Goal: Transaction & Acquisition: Purchase product/service

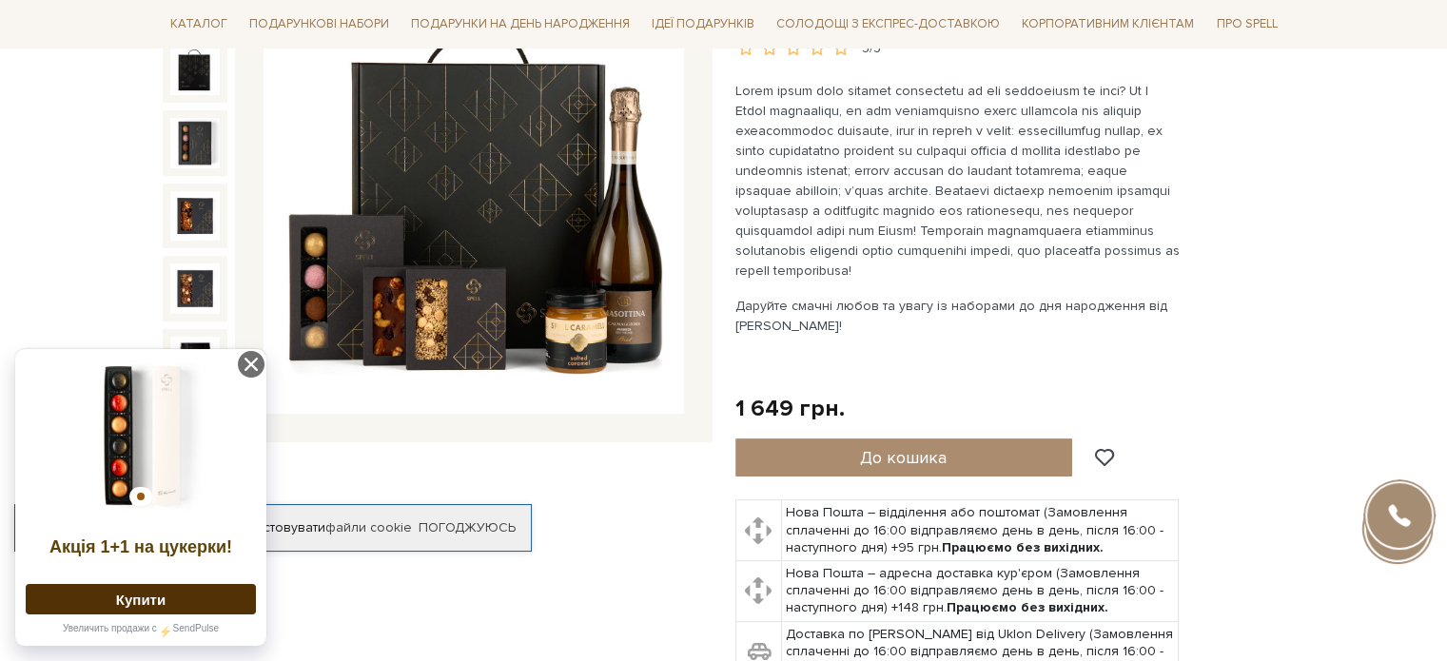
click at [562, 210] on img at bounding box center [473, 204] width 420 height 420
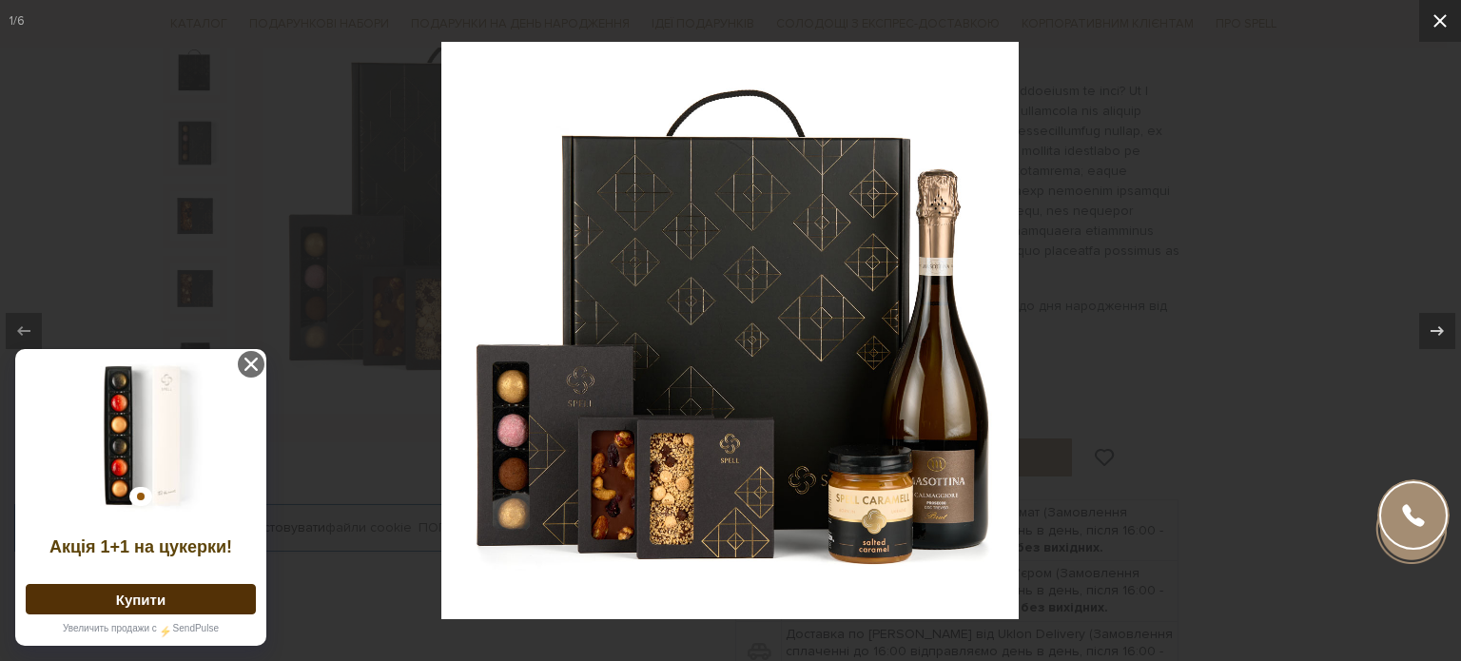
click at [1430, 25] on icon at bounding box center [1440, 21] width 23 height 23
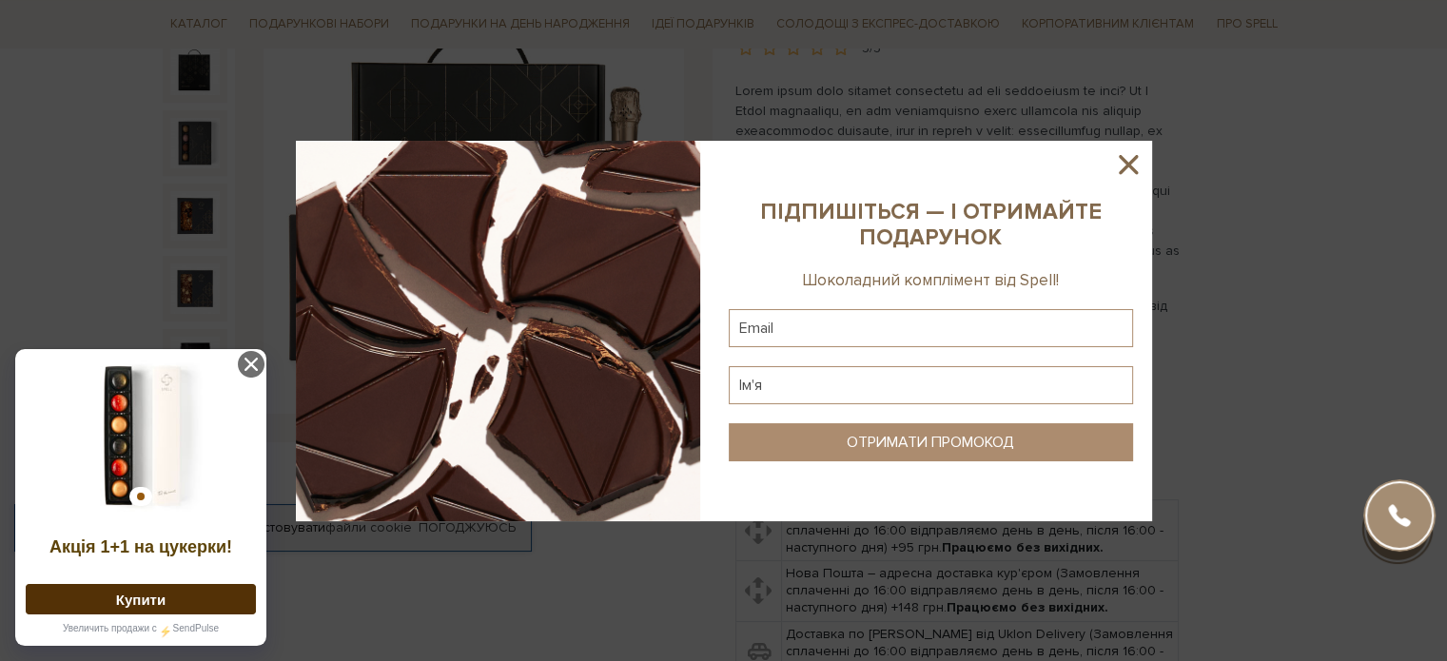
click at [1141, 141] on sys-column-static at bounding box center [930, 331] width 442 height 380
click at [1130, 158] on icon at bounding box center [1128, 164] width 32 height 32
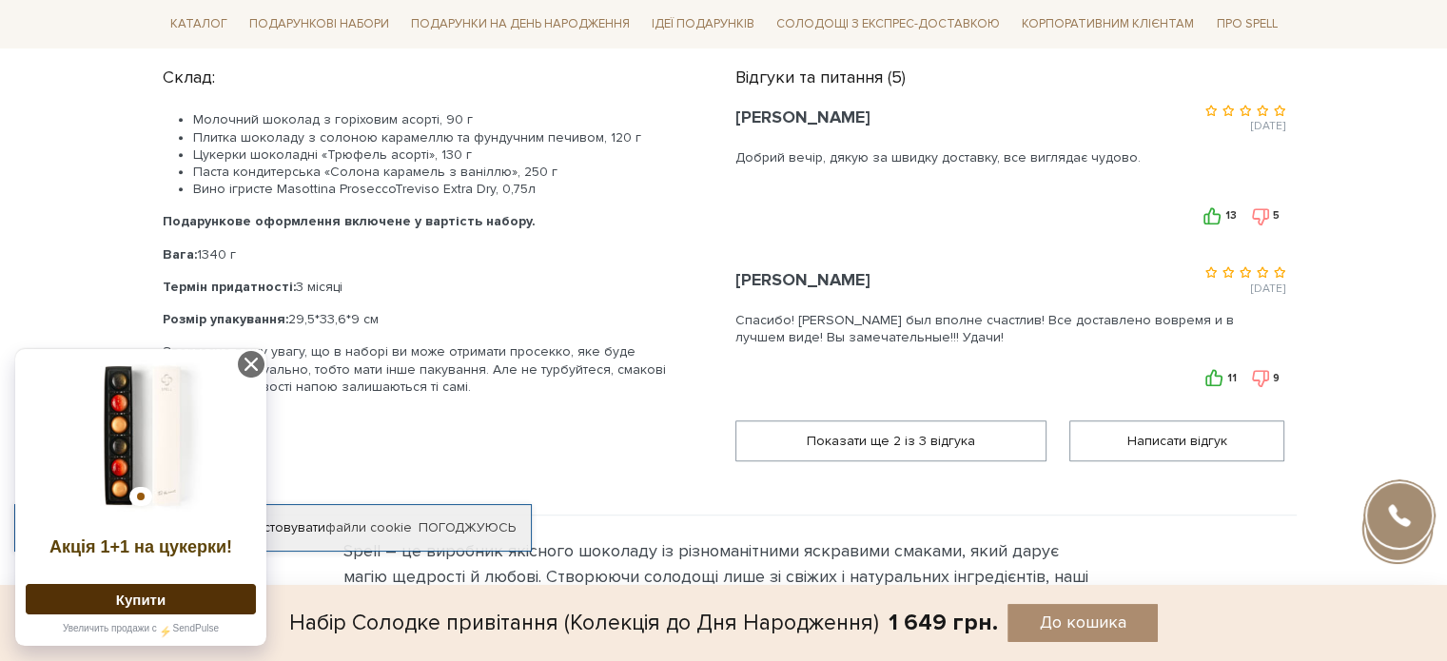
scroll to position [1046, 0]
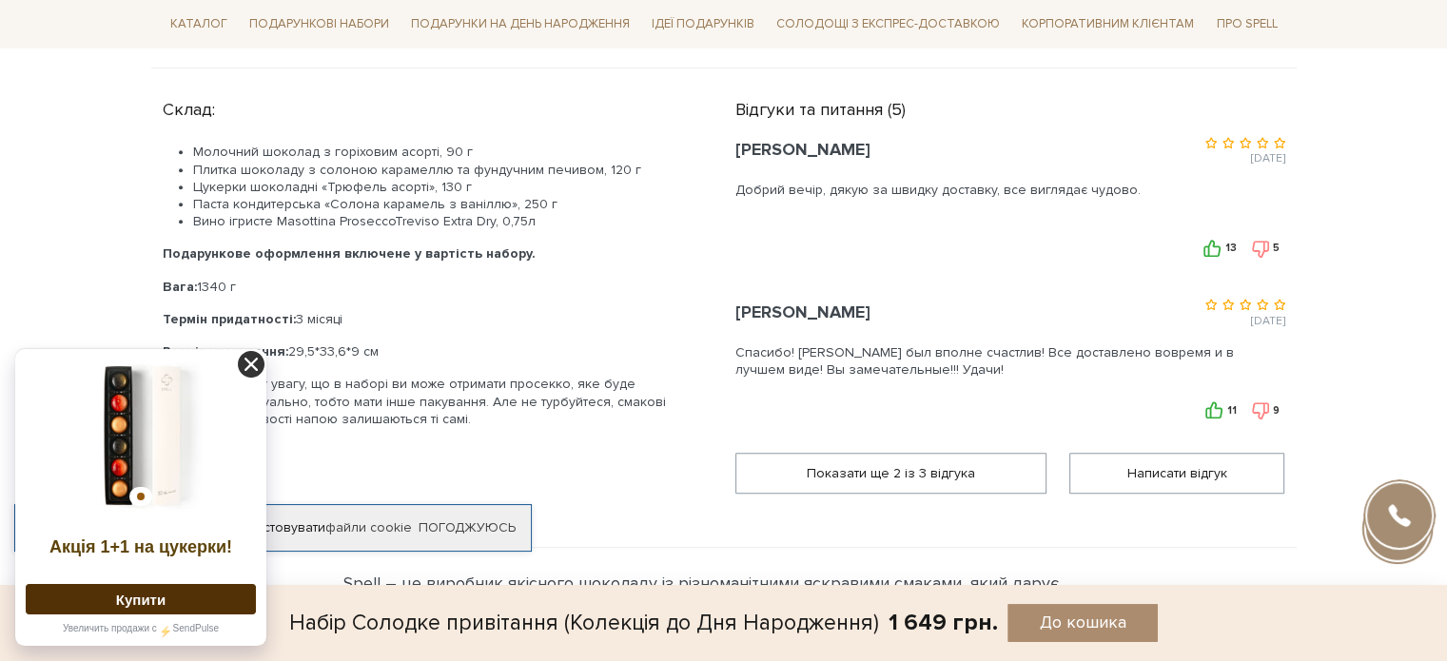
click at [242, 364] on icon at bounding box center [251, 364] width 27 height 27
click at [258, 362] on icon at bounding box center [251, 364] width 27 height 27
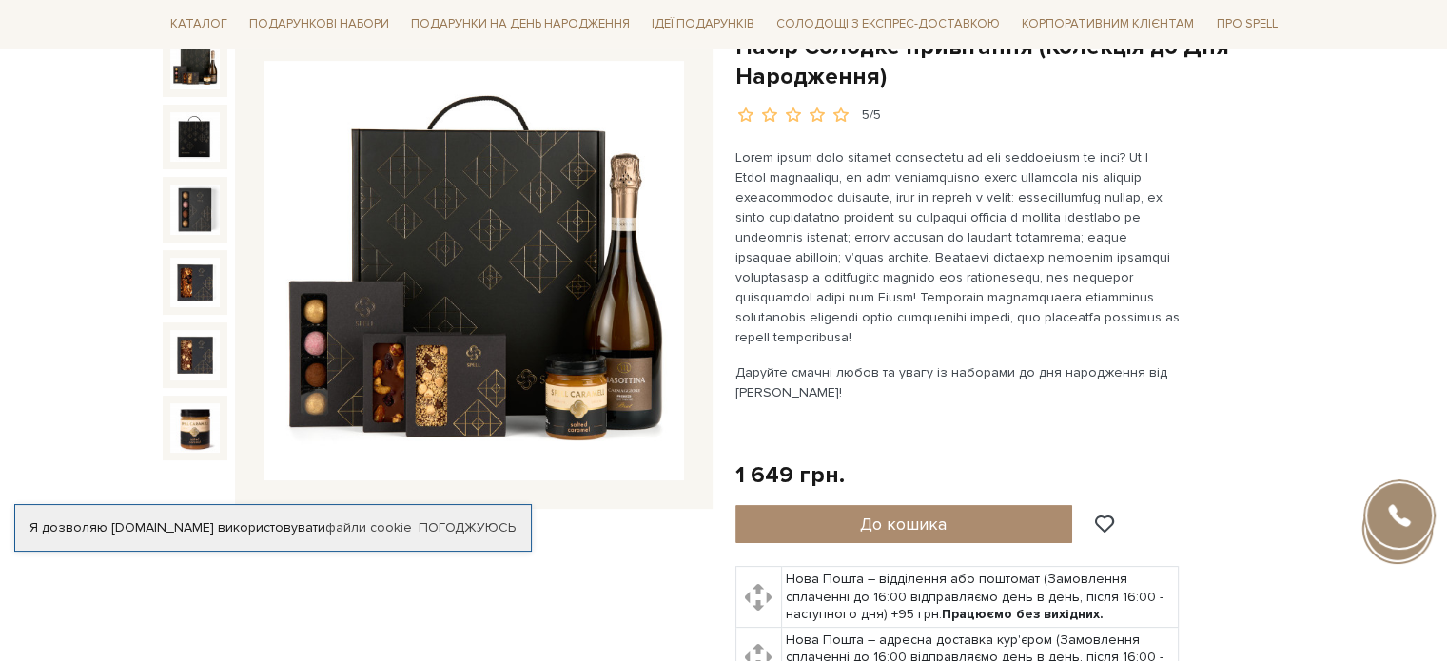
scroll to position [0, 0]
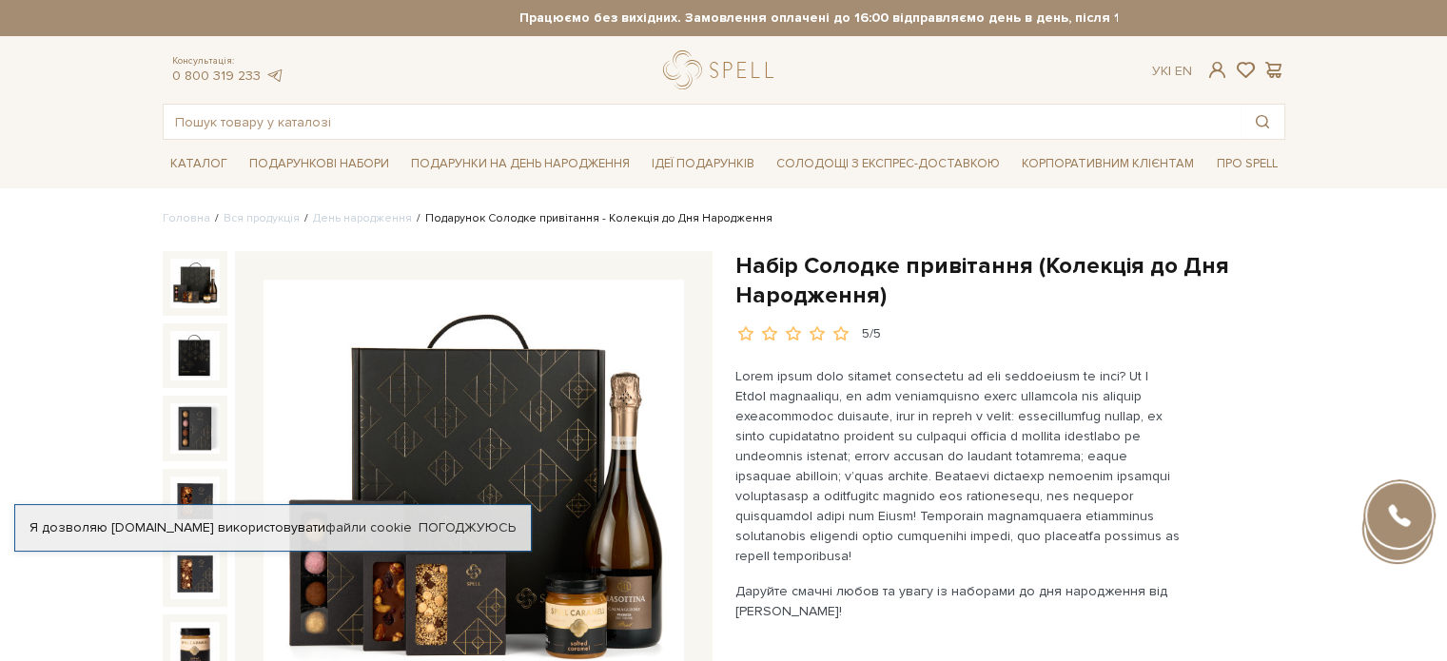
click at [729, 258] on div "Набір Солодке привітання (Колекція до Дня Народження) 5/5" at bounding box center [1010, 659] width 573 height 817
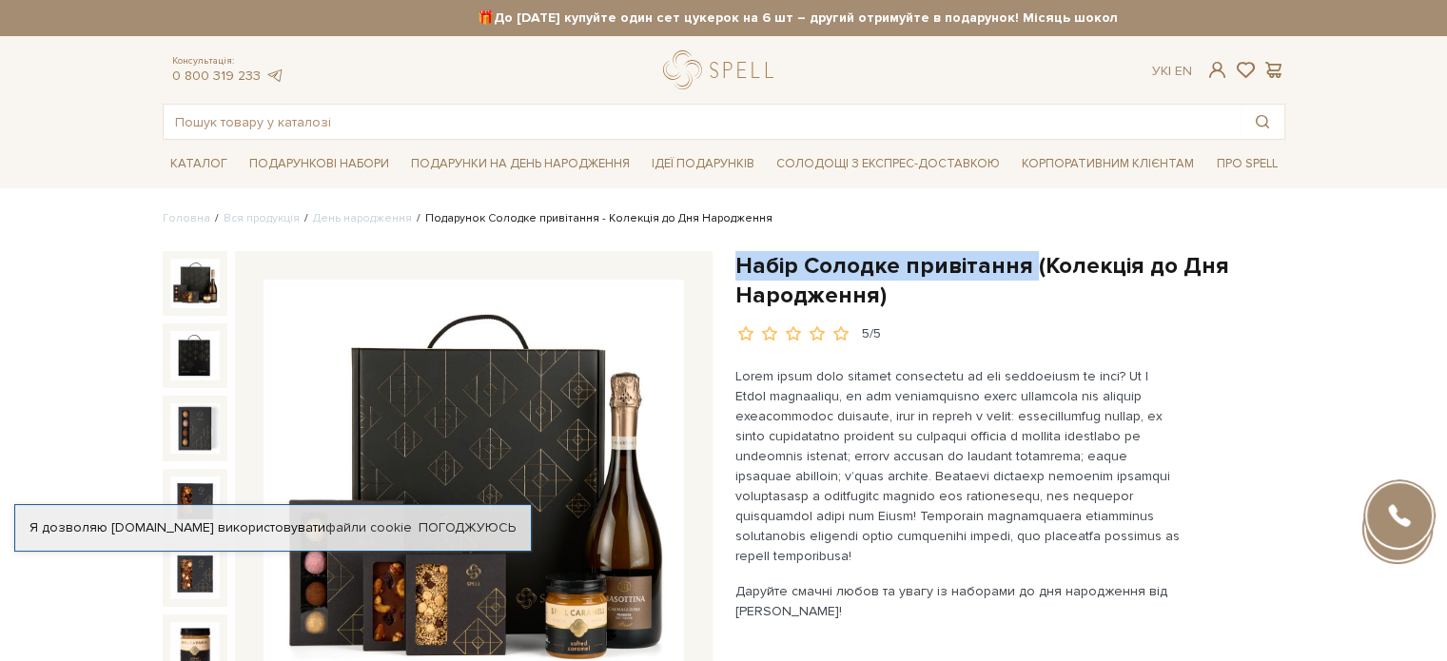
drag, startPoint x: 737, startPoint y: 262, endPoint x: 1024, endPoint y: 259, distance: 287.2
click at [1024, 259] on h1 "Набір Солодке привітання (Колекція до Дня Народження)" at bounding box center [1010, 280] width 550 height 59
copy h1 "Набір Солодке привітання"
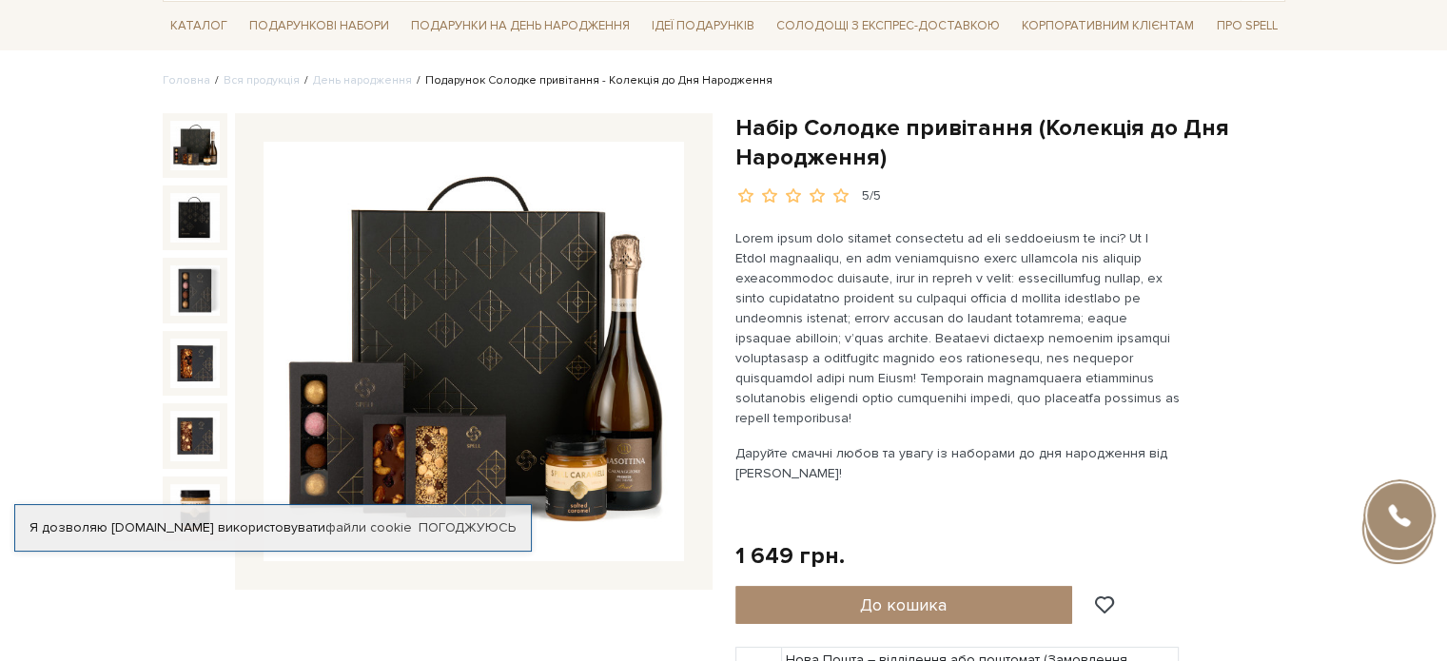
scroll to position [285, 0]
